Goal: Information Seeking & Learning: Find specific fact

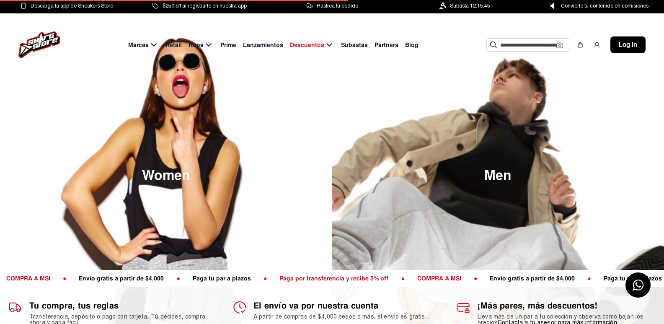
click at [518, 44] on input "text" at bounding box center [528, 45] width 56 height 13
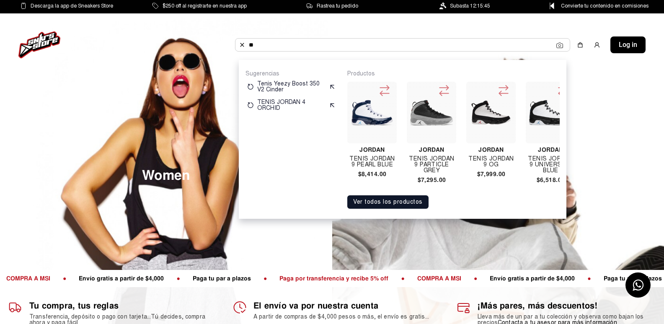
type input "*"
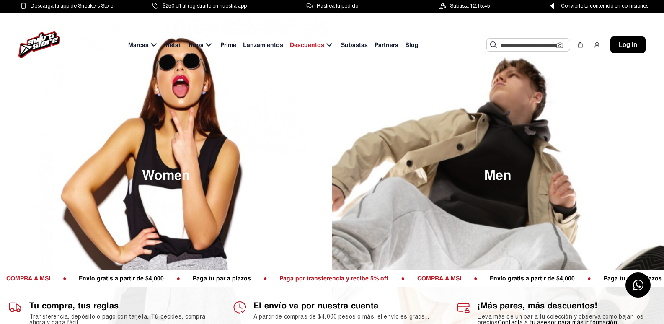
click at [511, 47] on input "text" at bounding box center [528, 45] width 56 height 13
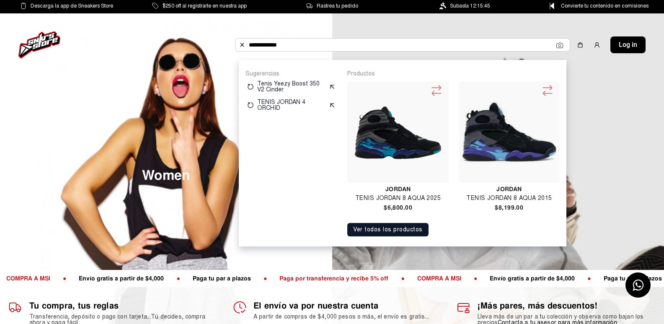
type input "**********"
